Goal: Navigation & Orientation: Find specific page/section

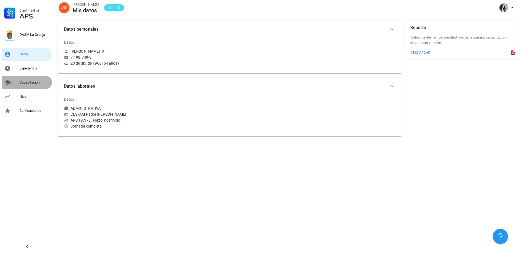
click at [32, 80] on div "Capacitación" at bounding box center [35, 82] width 30 height 9
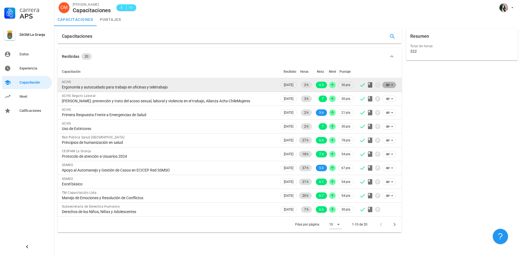
click at [390, 85] on icon at bounding box center [392, 85] width 4 height 4
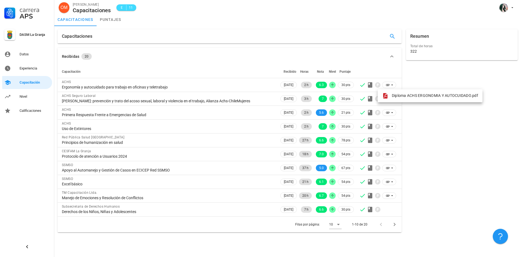
click at [256, 66] on th "Capacitación" at bounding box center [168, 71] width 222 height 13
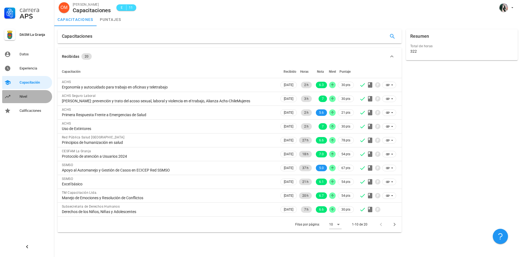
click at [19, 97] on link "Nivel" at bounding box center [27, 96] width 50 height 13
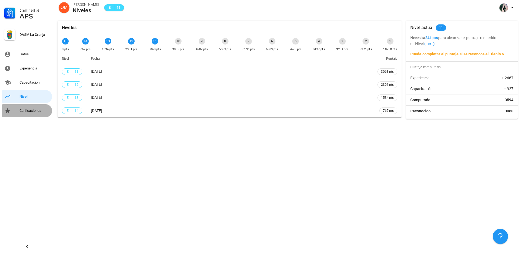
click at [24, 109] on div "Calificaciones" at bounding box center [35, 110] width 30 height 4
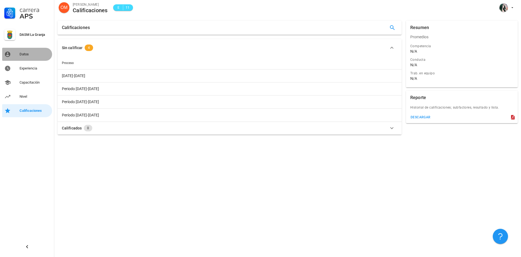
click at [27, 55] on div "Datos" at bounding box center [35, 54] width 30 height 4
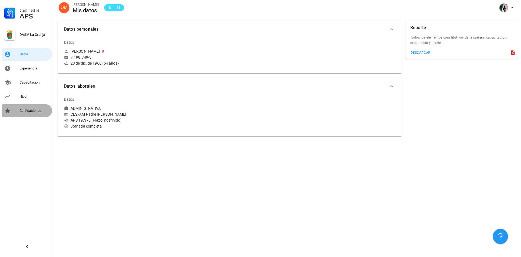
click at [36, 109] on div "Calificaciones" at bounding box center [35, 110] width 30 height 4
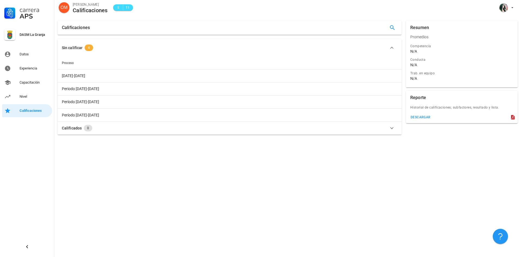
click at [88, 48] on span "4" at bounding box center [89, 47] width 2 height 7
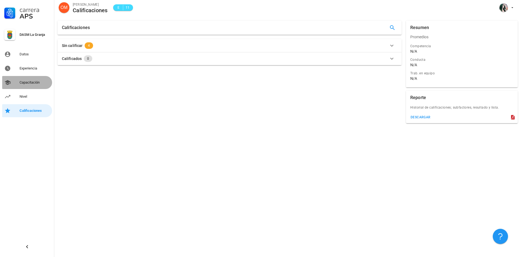
click at [33, 82] on div "Capacitación" at bounding box center [35, 82] width 30 height 4
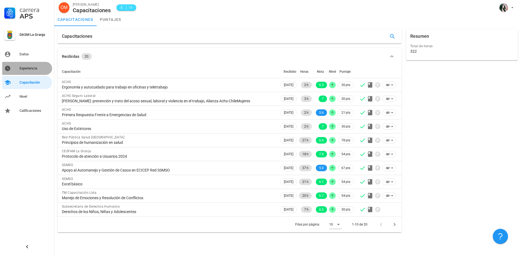
click at [34, 68] on div "Experiencia" at bounding box center [35, 68] width 30 height 4
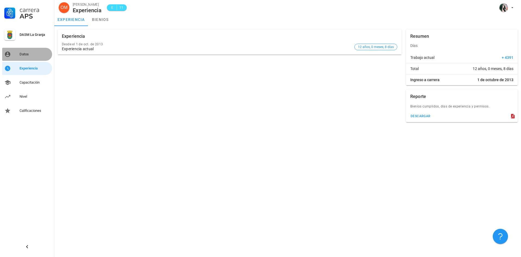
click at [28, 54] on div "Datos" at bounding box center [35, 54] width 30 height 4
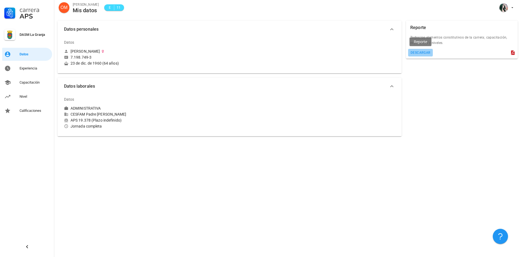
click at [424, 51] on div "descargar" at bounding box center [420, 53] width 20 height 4
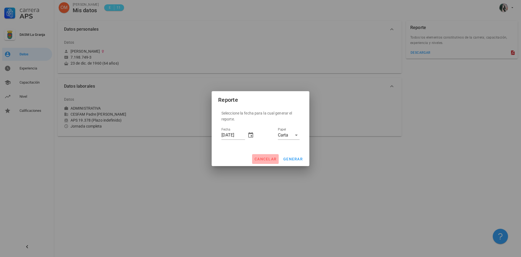
click at [260, 157] on span "cancelar" at bounding box center [265, 159] width 22 height 4
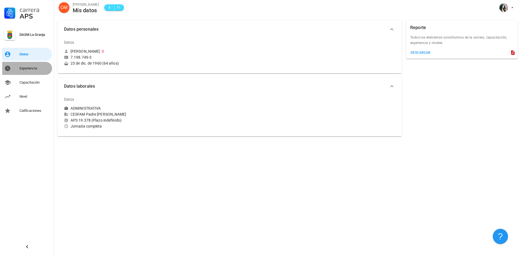
click at [38, 68] on div "Experiencia" at bounding box center [35, 68] width 30 height 4
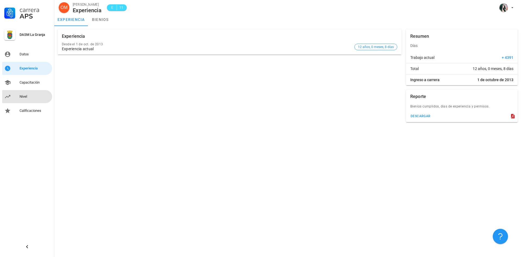
click at [21, 95] on div "Nivel" at bounding box center [35, 96] width 30 height 4
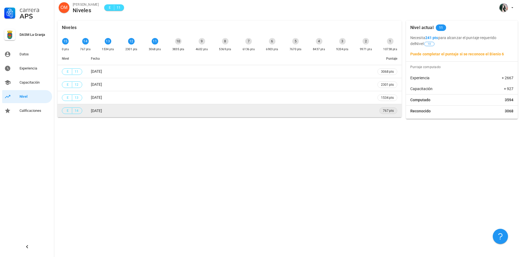
click at [390, 110] on span "767 pts" at bounding box center [388, 110] width 11 height 5
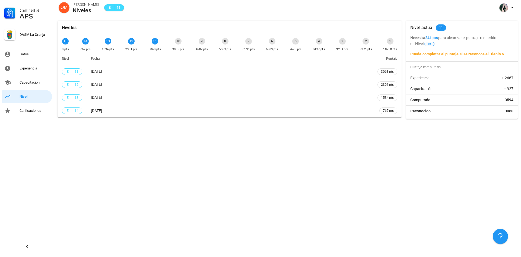
click at [427, 43] on span "10" at bounding box center [428, 44] width 3 height 4
click at [511, 7] on icon "button" at bounding box center [512, 7] width 4 height 4
click at [511, 20] on div "Salir" at bounding box center [509, 21] width 9 height 11
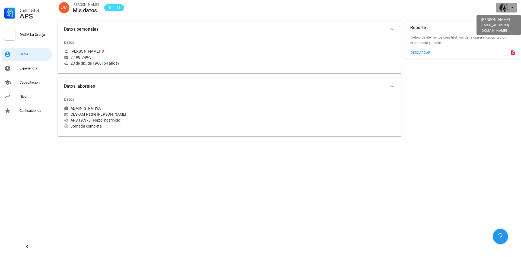
click at [511, 8] on icon "button" at bounding box center [512, 7] width 4 height 4
click at [508, 20] on div "Salir" at bounding box center [509, 21] width 9 height 11
